Goal: Information Seeking & Learning: Find specific fact

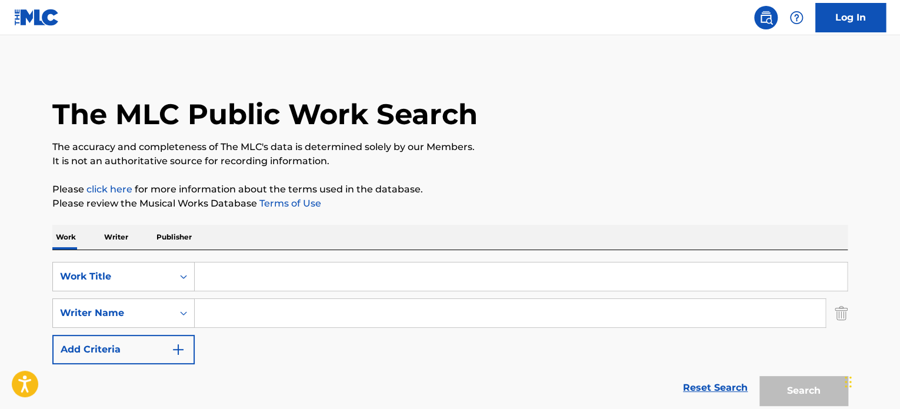
click at [274, 264] on input "Search Form" at bounding box center [521, 276] width 652 height 28
paste input "Afternoon of [GEOGRAPHIC_DATA]"
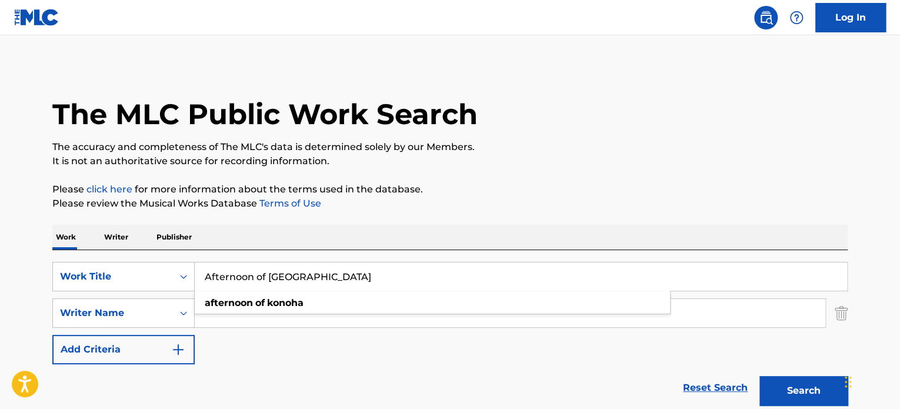
type input "Afternoon of [GEOGRAPHIC_DATA]"
click at [289, 383] on div "Reset Search Search" at bounding box center [449, 387] width 795 height 47
paste input "Musash"
click at [325, 317] on input "Musash" at bounding box center [510, 313] width 631 height 28
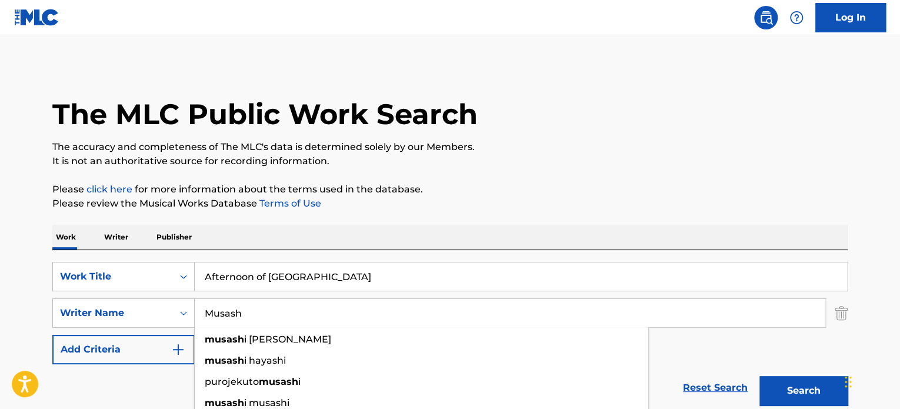
type input "Musash"
click at [786, 376] on button "Search" at bounding box center [803, 390] width 88 height 29
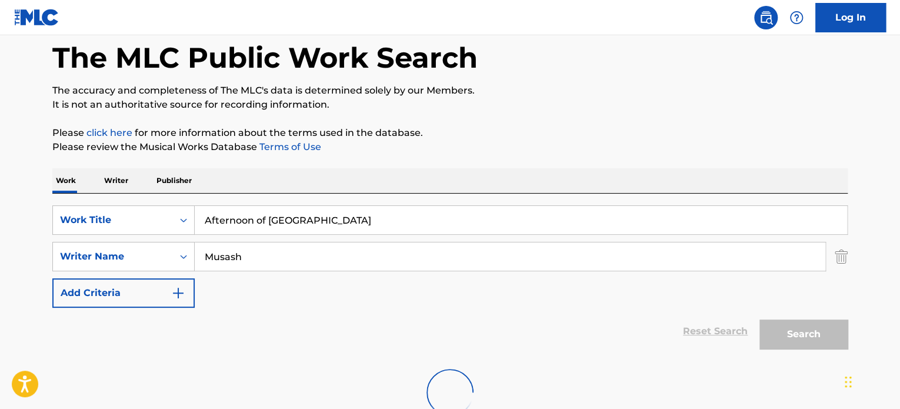
scroll to position [139, 0]
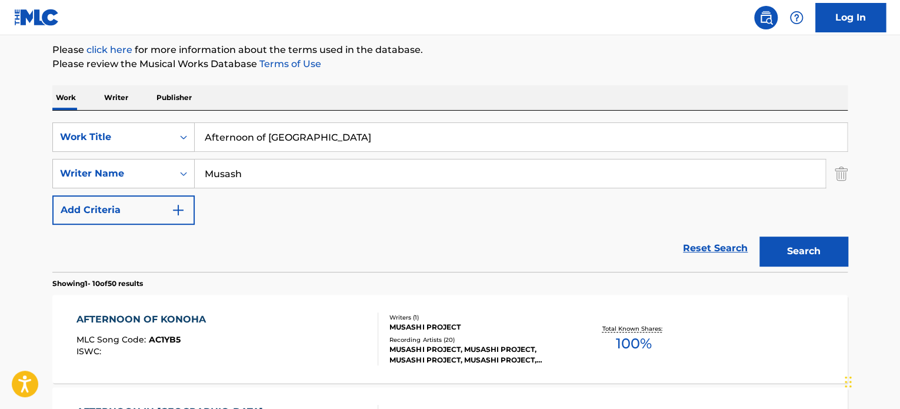
click at [308, 329] on div "AFTERNOON OF KONOHA MLC Song Code : AC1YB5 ISWC :" at bounding box center [227, 338] width 302 height 53
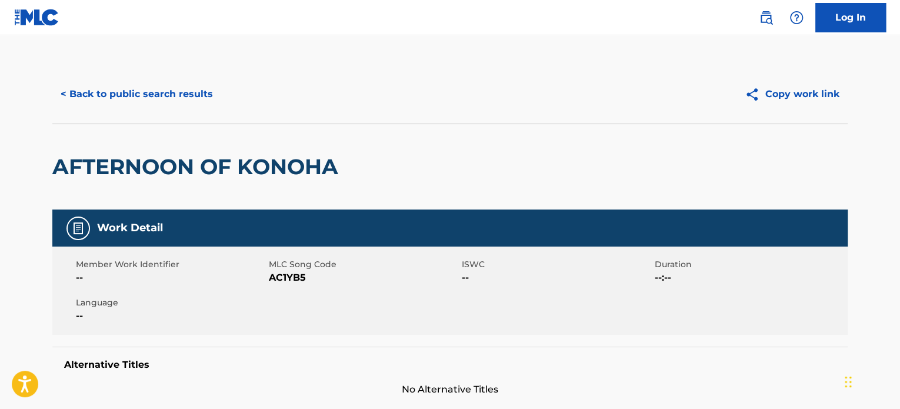
scroll to position [176, 0]
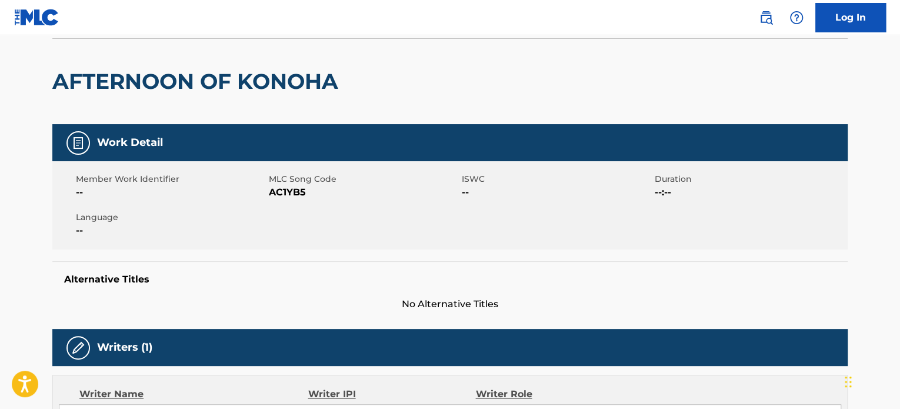
scroll to position [0, 0]
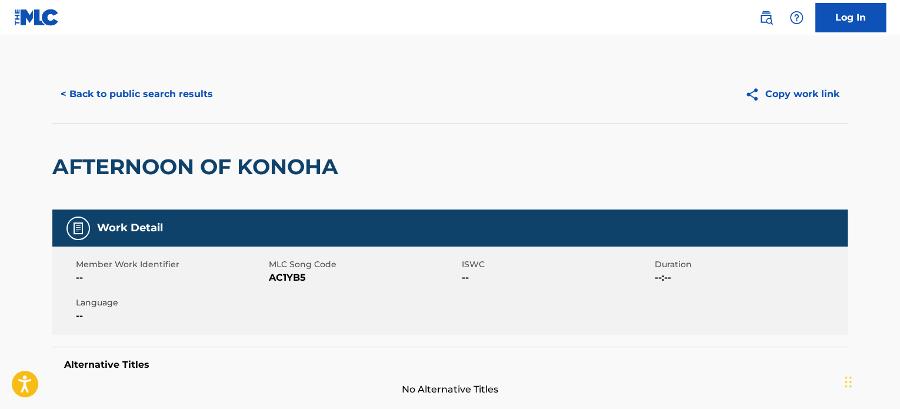
click at [148, 82] on button "< Back to public search results" at bounding box center [136, 93] width 169 height 29
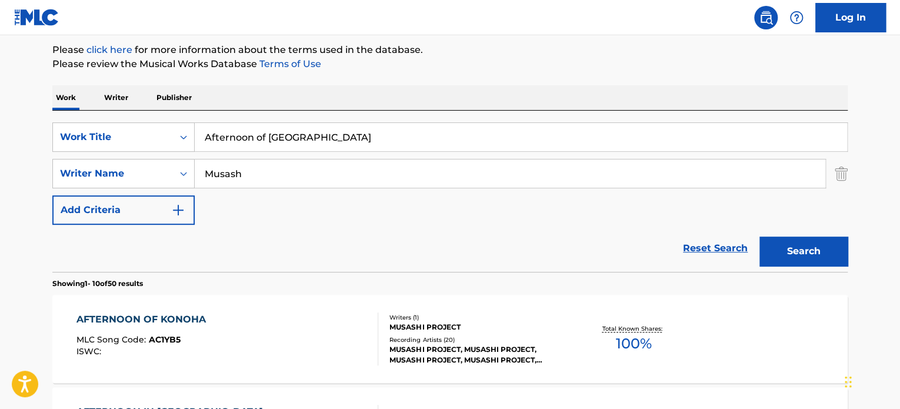
click at [283, 132] on input "Afternoon of [GEOGRAPHIC_DATA]" at bounding box center [521, 137] width 652 height 28
paste input "LET DOWN"
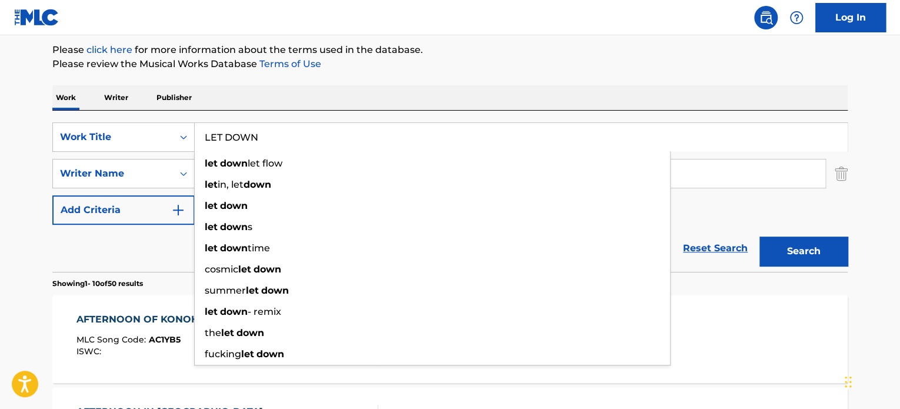
type input "LET DOWN"
click at [105, 235] on div "Reset Search Search" at bounding box center [449, 248] width 795 height 47
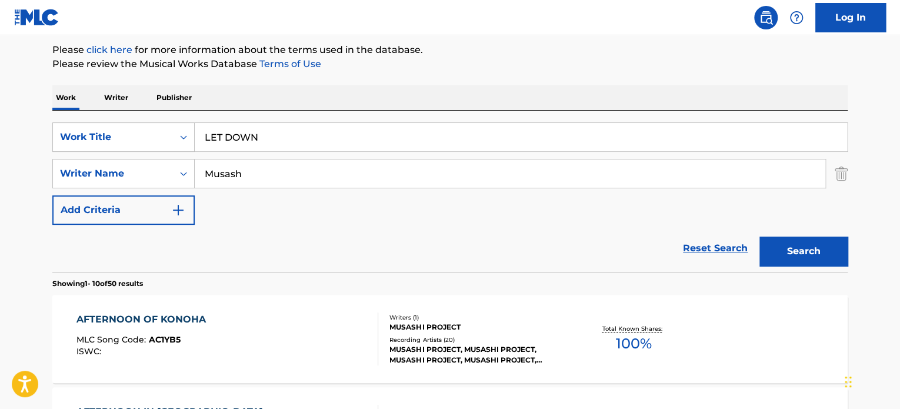
click at [226, 178] on input "Musash" at bounding box center [510, 173] width 631 height 28
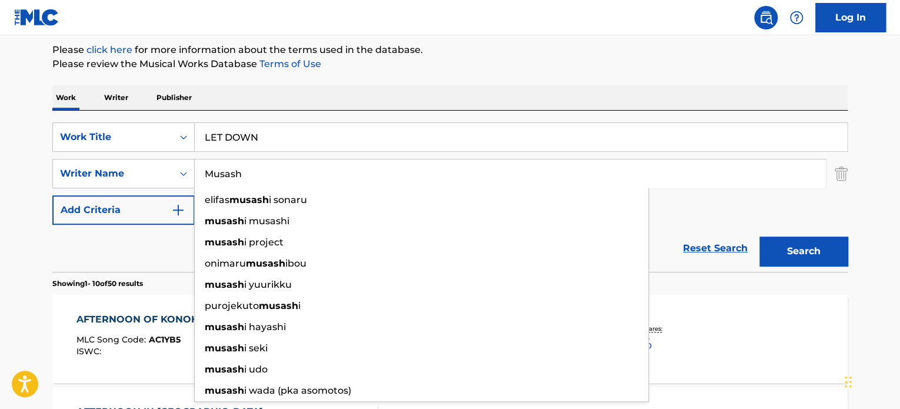
paste input "[PERSON_NAME] [PERSON_NAME]"
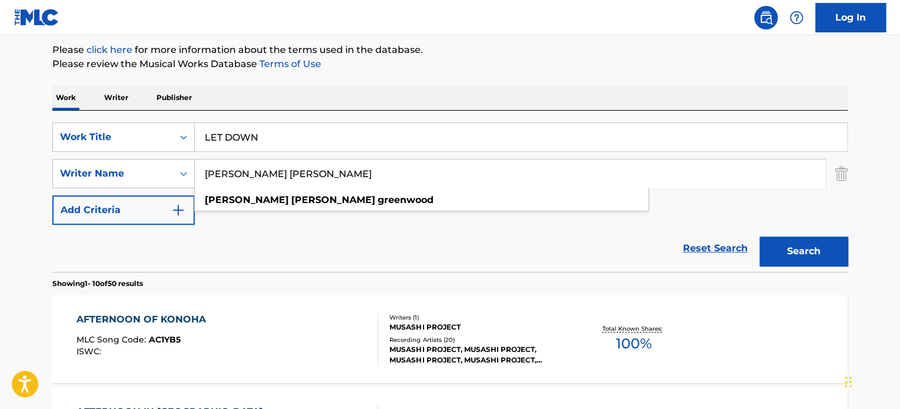
type input "[PERSON_NAME] [PERSON_NAME]"
click at [788, 244] on button "Search" at bounding box center [803, 250] width 88 height 29
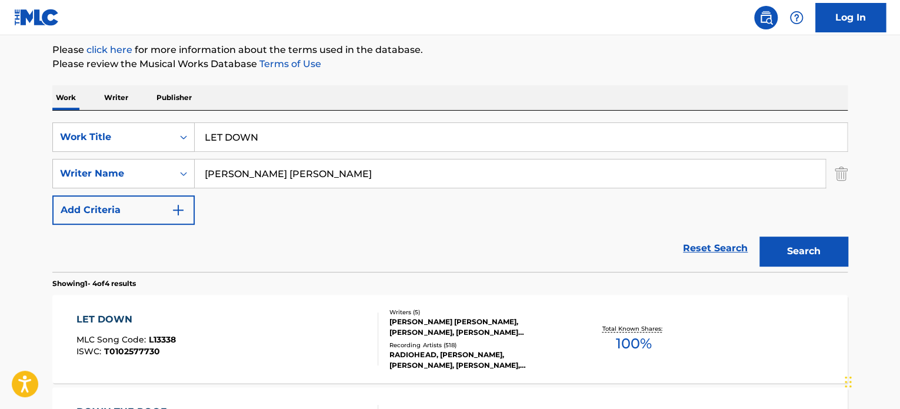
click at [296, 316] on div "LET DOWN MLC Song Code : L13338 ISWC : T0102577730" at bounding box center [227, 338] width 302 height 53
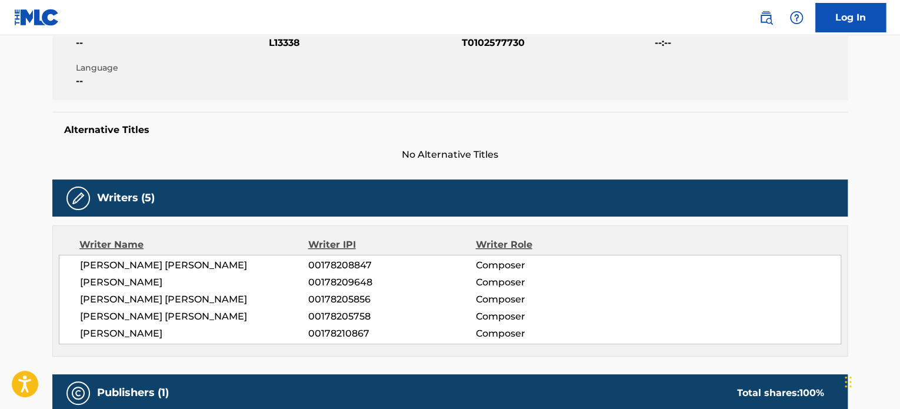
scroll to position [235, 0]
